Goal: Task Accomplishment & Management: Manage account settings

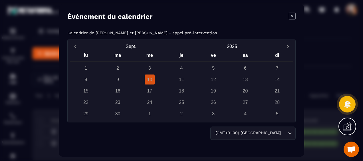
scroll to position [421, 0]
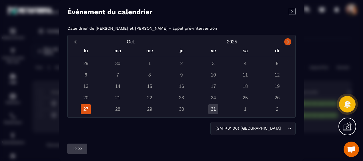
click at [287, 40] on icon "Next month" at bounding box center [288, 41] width 2 height 3
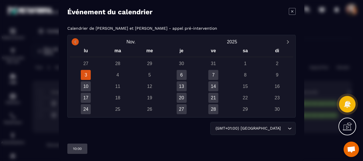
click at [75, 42] on icon "Previous month" at bounding box center [75, 41] width 2 height 3
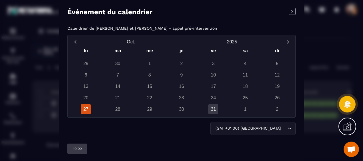
scroll to position [1, 0]
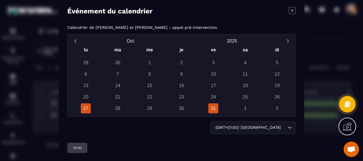
click at [212, 109] on div "31" at bounding box center [213, 108] width 10 height 10
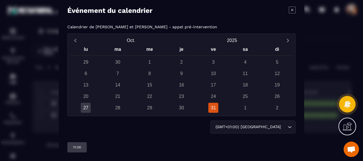
scroll to position [0, 0]
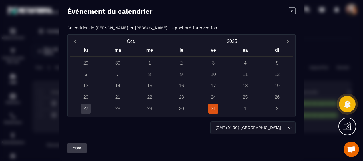
click at [290, 7] on icon "Modal window" at bounding box center [292, 10] width 7 height 7
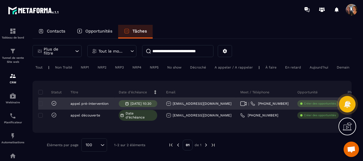
click at [240, 106] on icon at bounding box center [243, 103] width 7 height 5
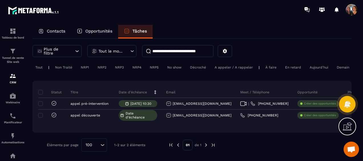
click at [62, 31] on p "Contacts" at bounding box center [56, 31] width 19 height 5
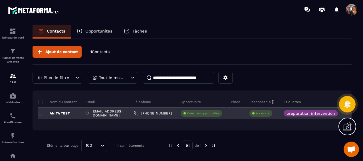
click at [112, 114] on div "[EMAIL_ADDRESS][DOMAIN_NAME]" at bounding box center [105, 113] width 48 height 11
click at [58, 111] on p "ANITA TEST" at bounding box center [54, 113] width 32 height 5
